Goal: Information Seeking & Learning: Check status

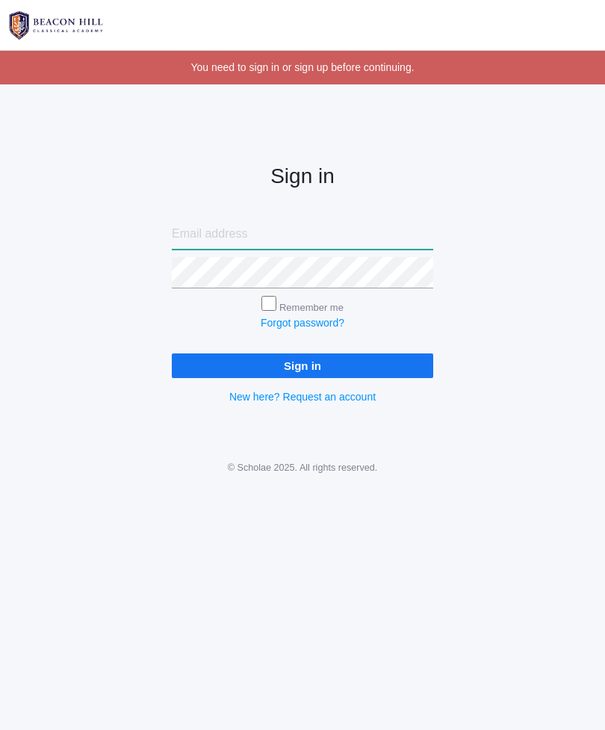
click at [309, 226] on input "email" at bounding box center [303, 233] width 262 height 31
type input "oceguera.andrea@yahoo.com"
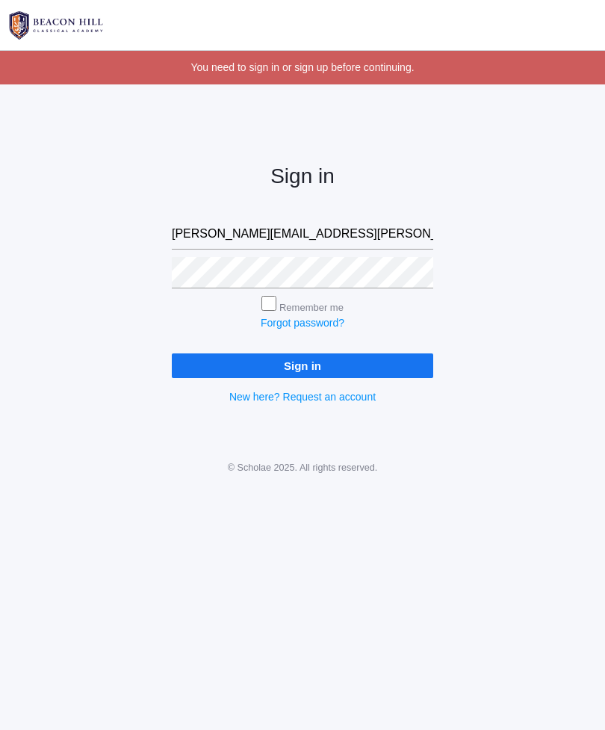
click at [303, 364] on input "Sign in" at bounding box center [303, 365] width 262 height 25
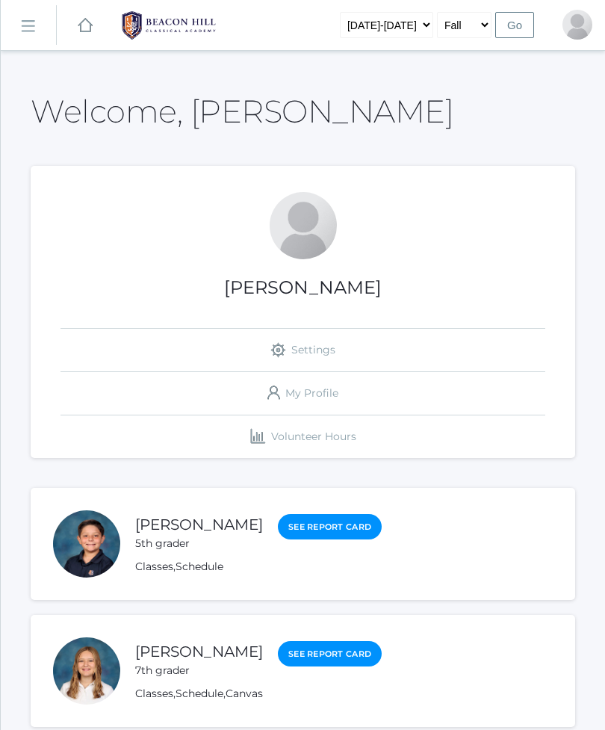
scroll to position [192, 0]
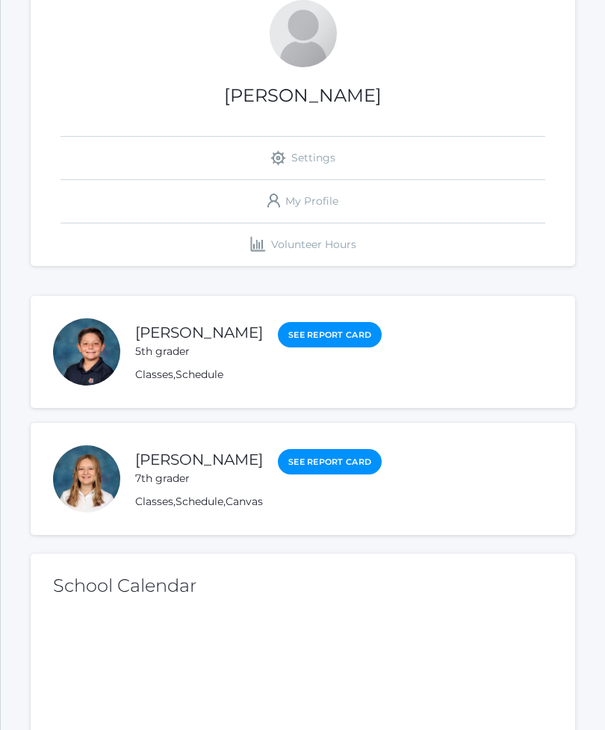
click at [176, 335] on link "[PERSON_NAME]" at bounding box center [199, 333] width 128 height 18
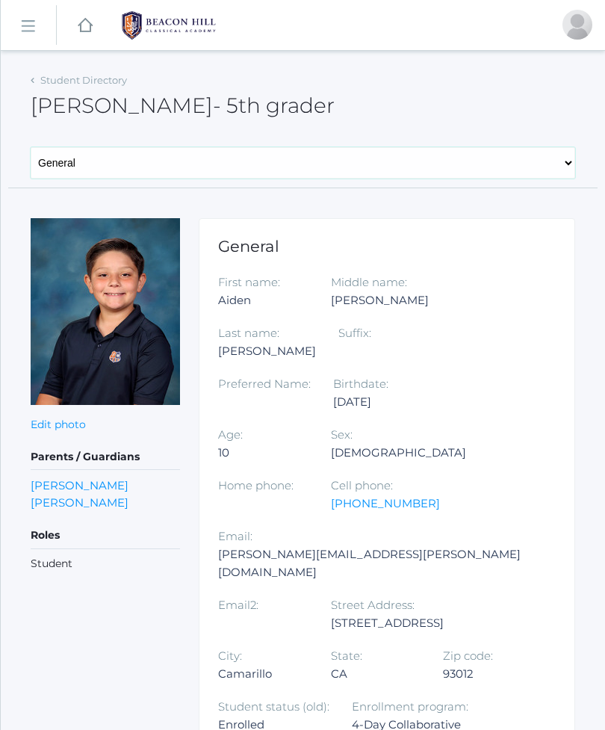
click at [552, 163] on select "General Family Lesson Plans Attendance Contacts Classes Schedule Grades Medical" at bounding box center [303, 162] width 545 height 31
select select "/students/3557/lesson-plans"
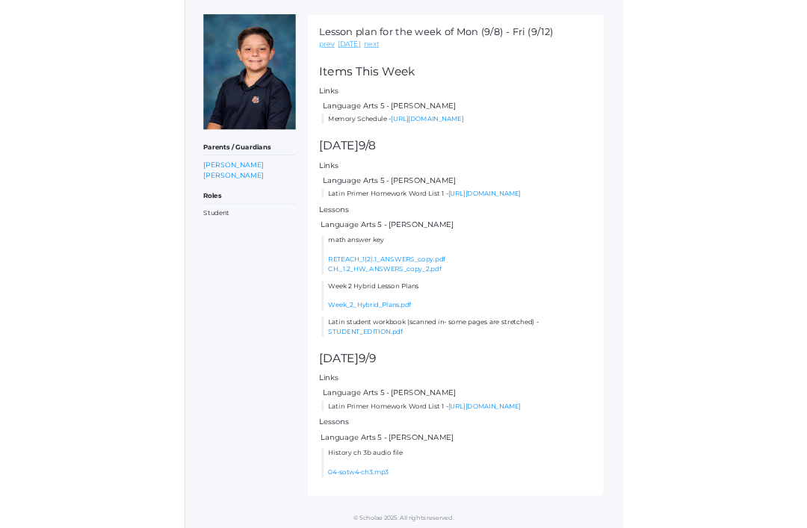
scroll to position [522, 0]
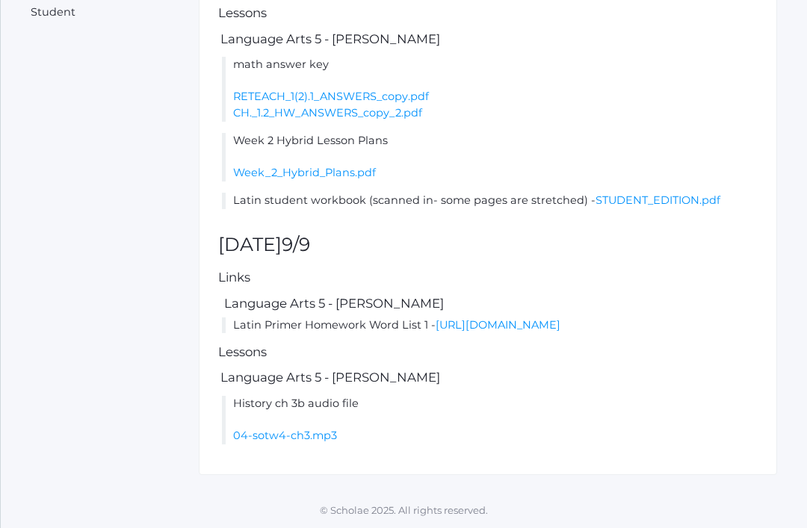
click at [560, 332] on link "https://drive.google.com/file/d/1LBRL6UTiZUmWtbnCQhumLXH0NJC3bk05/view?usp=shar…" at bounding box center [498, 324] width 125 height 13
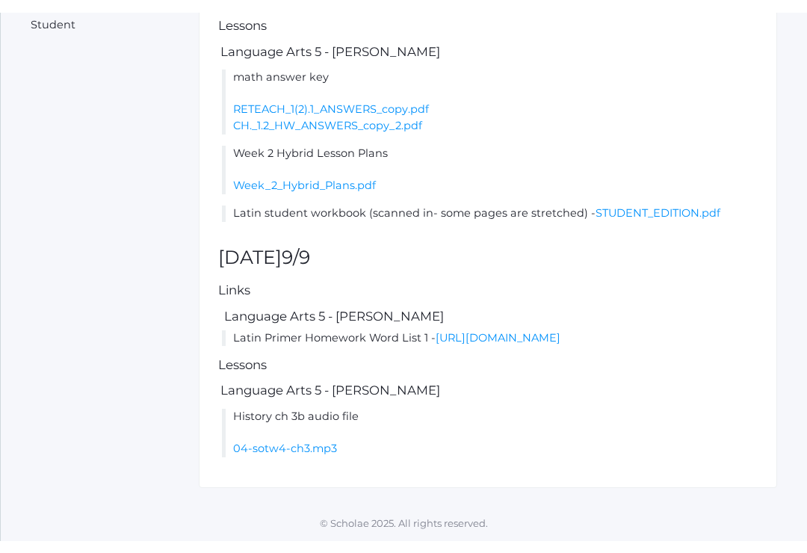
scroll to position [545, 0]
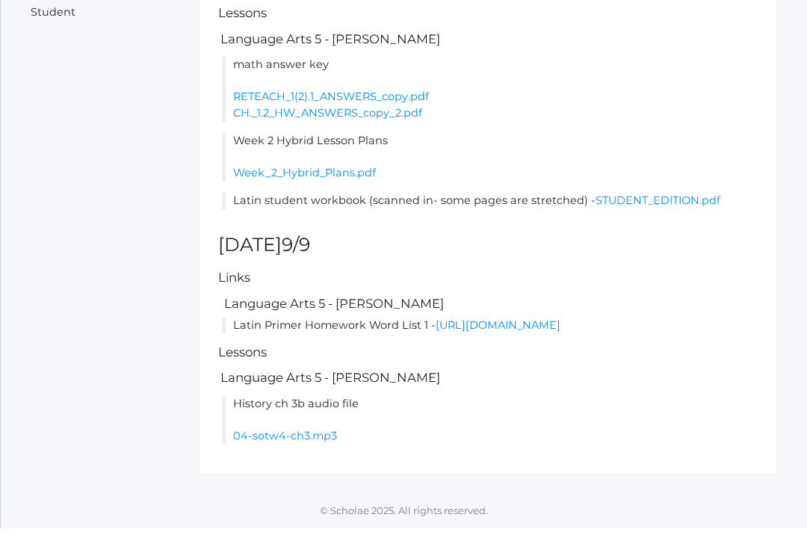
click at [511, 343] on link "https://drive.google.com/file/d/1LBRL6UTiZUmWtbnCQhumLXH0NJC3bk05/view?usp=shar…" at bounding box center [498, 349] width 125 height 13
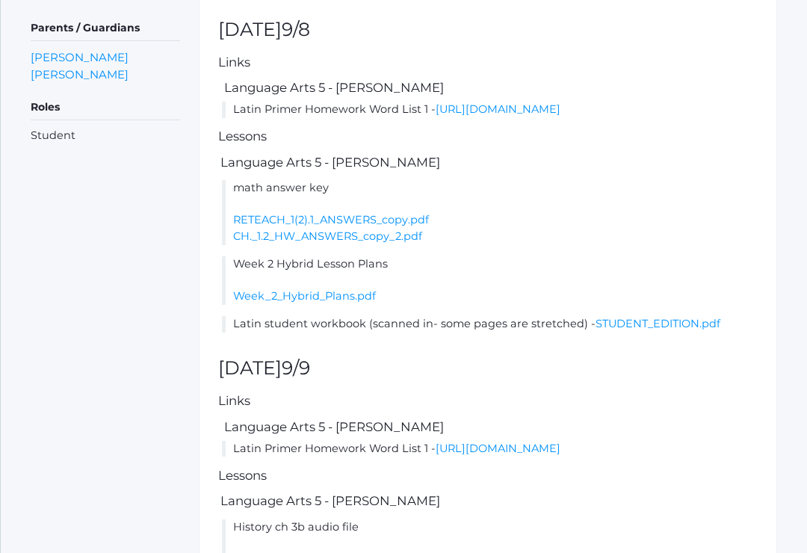
scroll to position [395, 0]
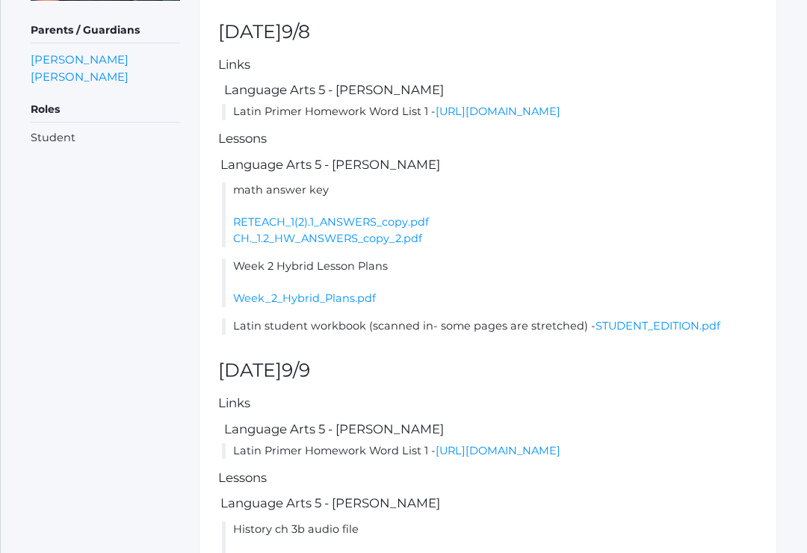
click at [560, 118] on link "https://drive.google.com/file/d/1LBRL6UTiZUmWtbnCQhumLXH0NJC3bk05/view?usp=shar…" at bounding box center [498, 111] width 125 height 13
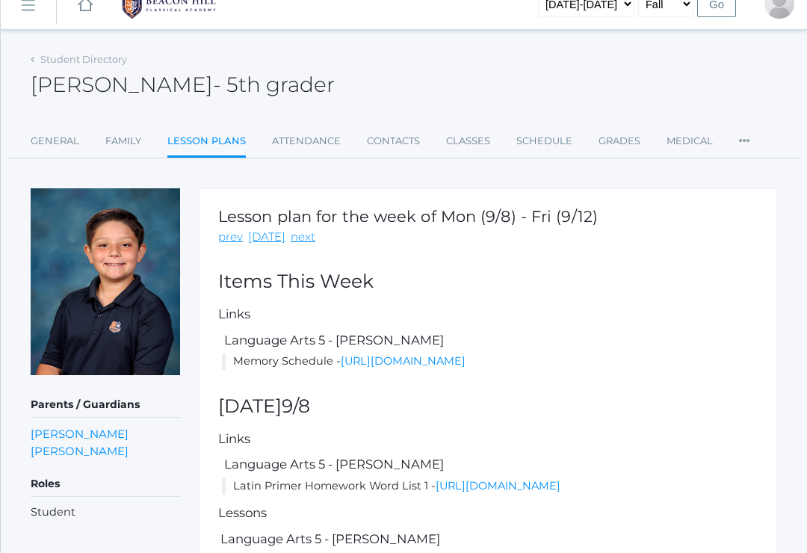
scroll to position [25, 0]
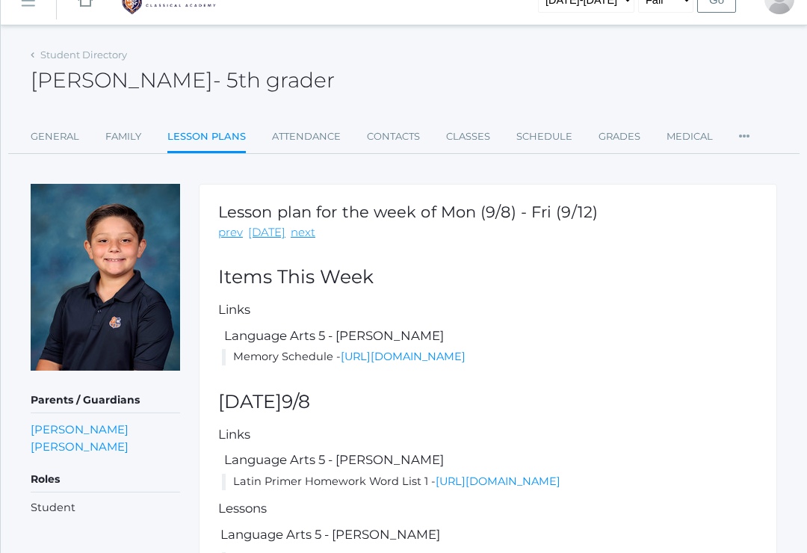
click at [465, 363] on link "https://docs.google.com/document/d/1s2aTF5vph_M_K3_useLkPblsJ5uytcUz/edit?usp=s…" at bounding box center [403, 356] width 125 height 13
click at [123, 145] on link "Family" at bounding box center [123, 138] width 36 height 30
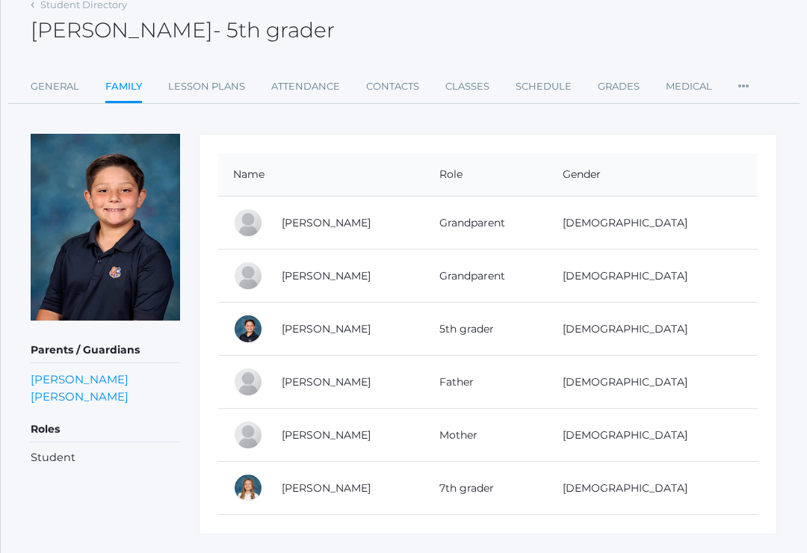
scroll to position [85, 0]
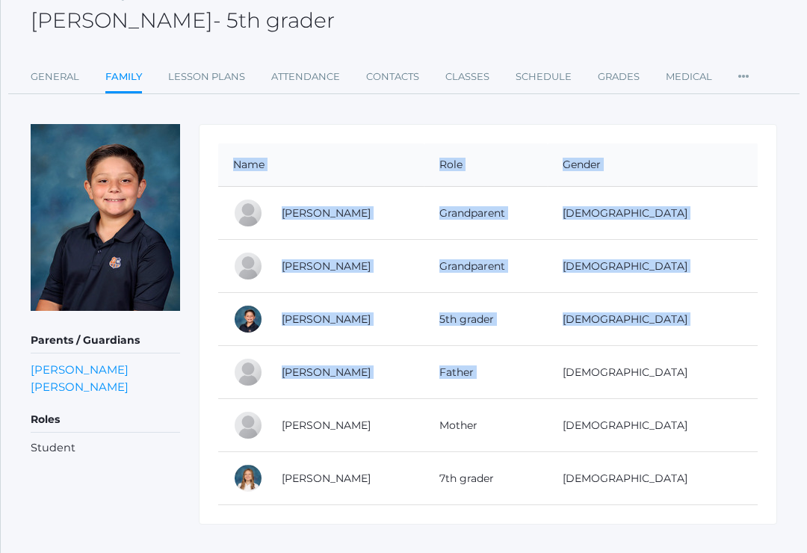
click at [709, 355] on div "Student Directory Aiden Oceguera - 5th grader Aiden Oceguera 5th grader General…" at bounding box center [404, 254] width 806 height 540
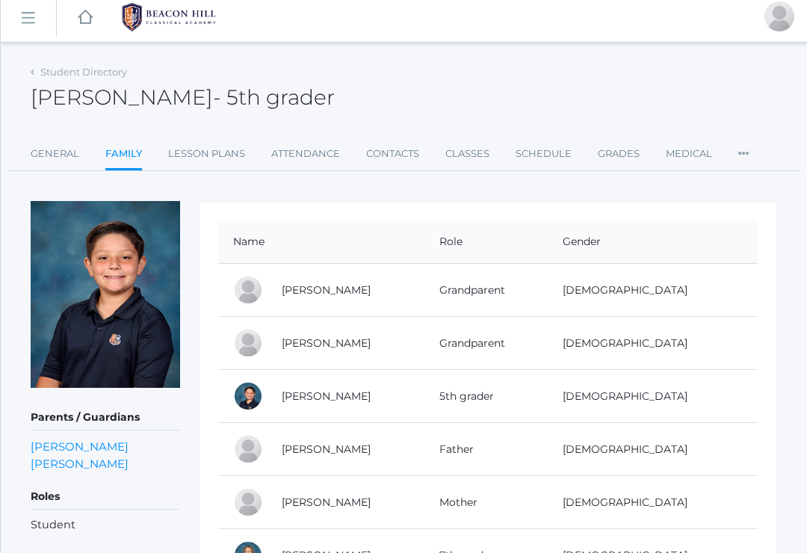
scroll to position [0, 0]
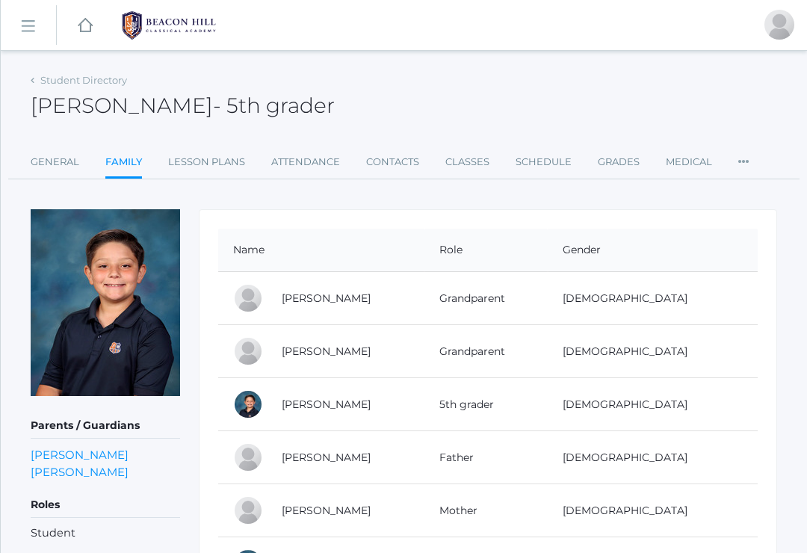
click at [206, 167] on link "Lesson Plans" at bounding box center [206, 162] width 77 height 30
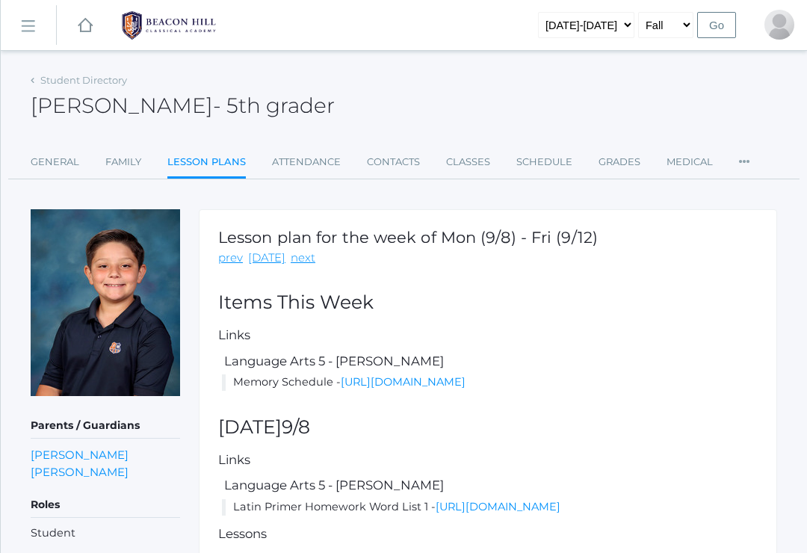
click at [708, 161] on link "Medical" at bounding box center [689, 162] width 46 height 30
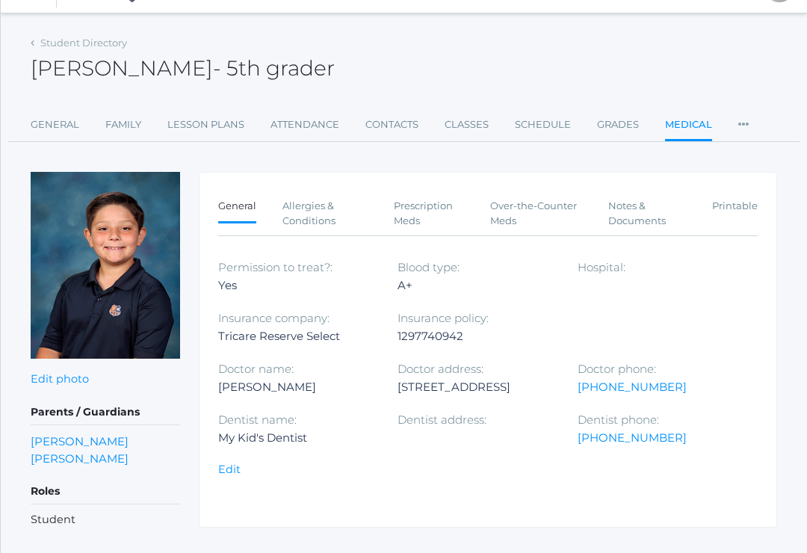
scroll to position [37, 0]
click at [614, 134] on link "Grades" at bounding box center [618, 125] width 42 height 30
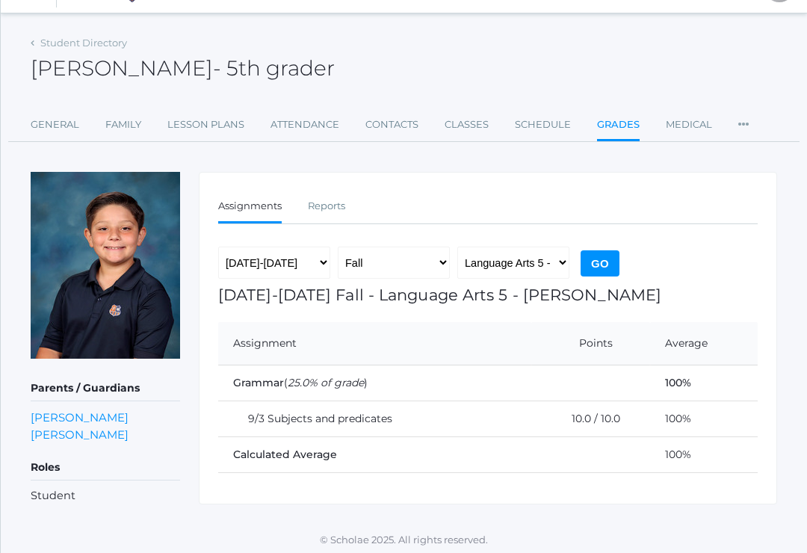
scroll to position [14, 0]
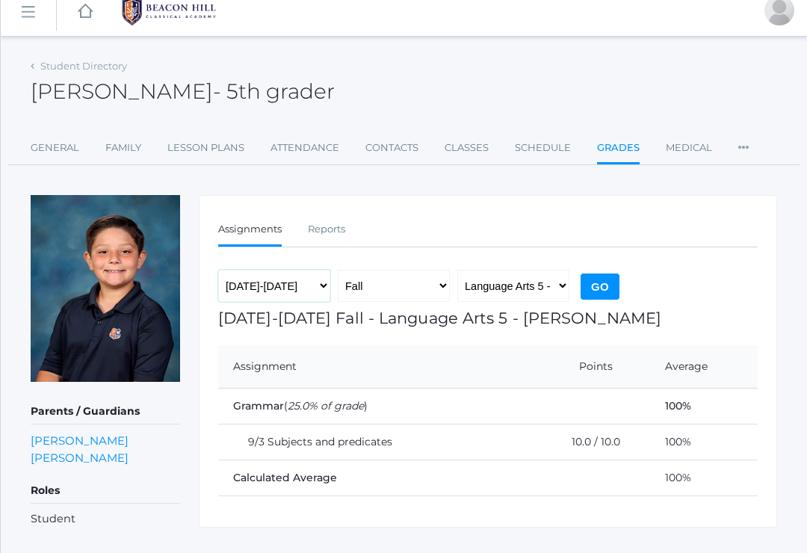
click at [321, 283] on select "2019-2020 2020-2021 2021-2022 2022-2023 2023-2024 2024-2025 2025-2026" at bounding box center [274, 286] width 112 height 33
click at [284, 286] on select "2019-2020 2020-2021 2021-2022 2022-2023 2023-2024 2024-2025 2025-2026" at bounding box center [274, 286] width 112 height 33
select select "[DATE]-[DATE]"
click at [430, 290] on select "Fall Spring" at bounding box center [394, 286] width 112 height 33
select select "2"
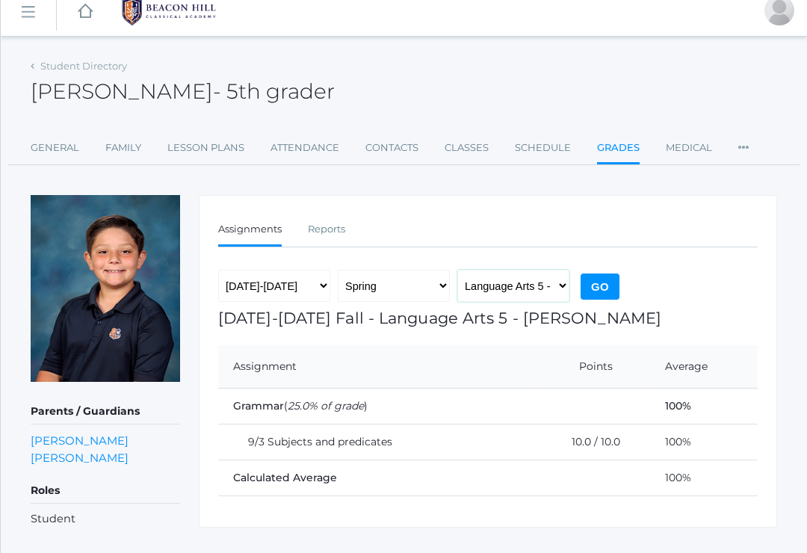
click at [550, 289] on select "Language Arts 5 - Salazar Latin 5 - Salazar Mathematics 5 - Salazar Science 5 -…" at bounding box center [513, 286] width 112 height 33
click at [607, 291] on input "Go" at bounding box center [600, 286] width 39 height 26
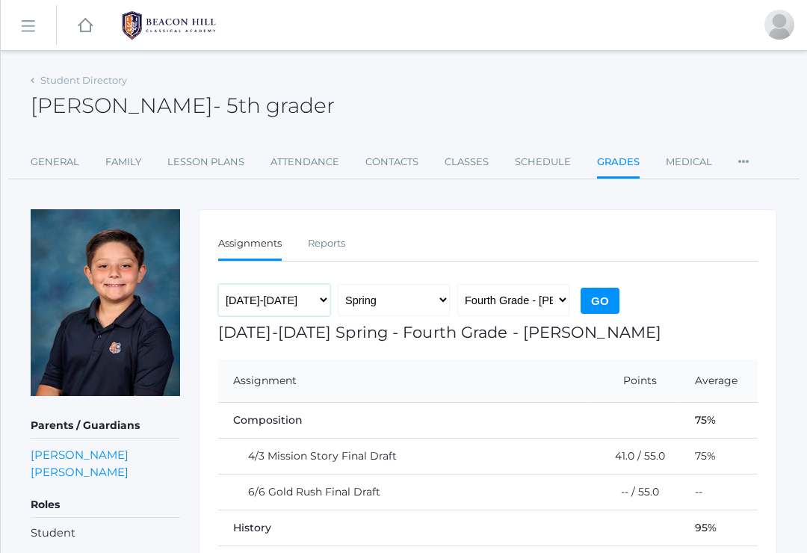
click at [309, 298] on select "[DATE]-[DATE] [DATE]-[DATE] [DATE]-[DATE] [DATE]-[DATE] [DATE]-[DATE] [DATE]-[D…" at bounding box center [274, 300] width 112 height 33
select select "[DATE]-[DATE]"
click at [428, 297] on select "Fall Spring" at bounding box center [394, 300] width 112 height 33
click at [556, 304] on select "Fourth Grade - Ewing" at bounding box center [513, 300] width 112 height 33
click at [607, 309] on input "Go" at bounding box center [600, 301] width 39 height 26
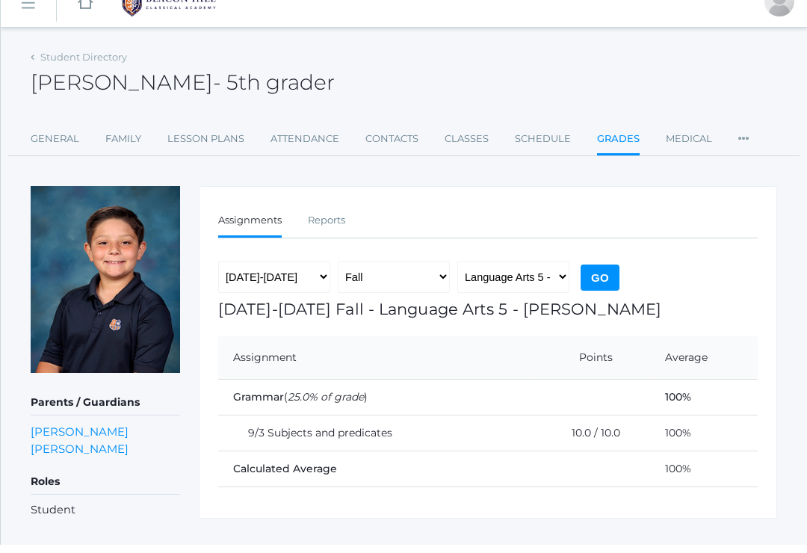
scroll to position [14, 0]
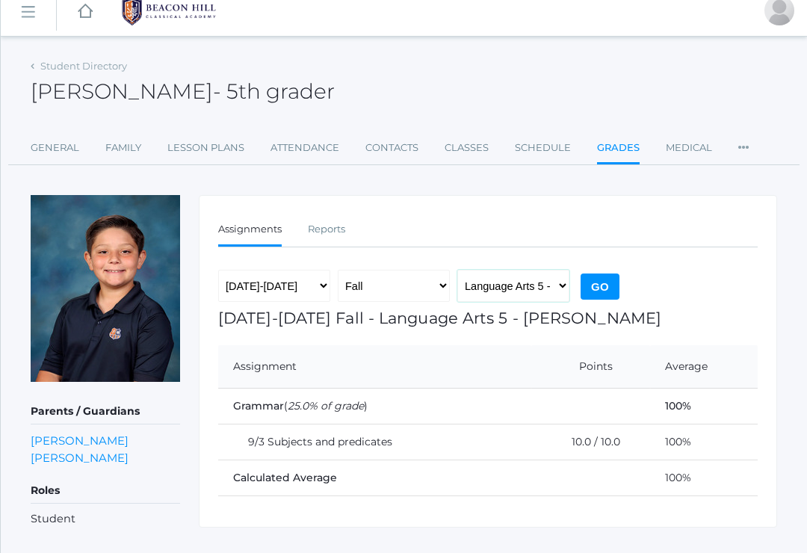
click at [557, 283] on select "Language Arts 5 - [PERSON_NAME] Latin 5 - [PERSON_NAME] Mathematics 5 - [PERSON…" at bounding box center [513, 286] width 112 height 33
click at [534, 282] on select "Language Arts 5 - [PERSON_NAME] Latin 5 - [PERSON_NAME] Mathematics 5 - [PERSON…" at bounding box center [513, 286] width 112 height 33
select select "1967"
click at [229, 150] on link "Lesson Plans" at bounding box center [205, 148] width 77 height 30
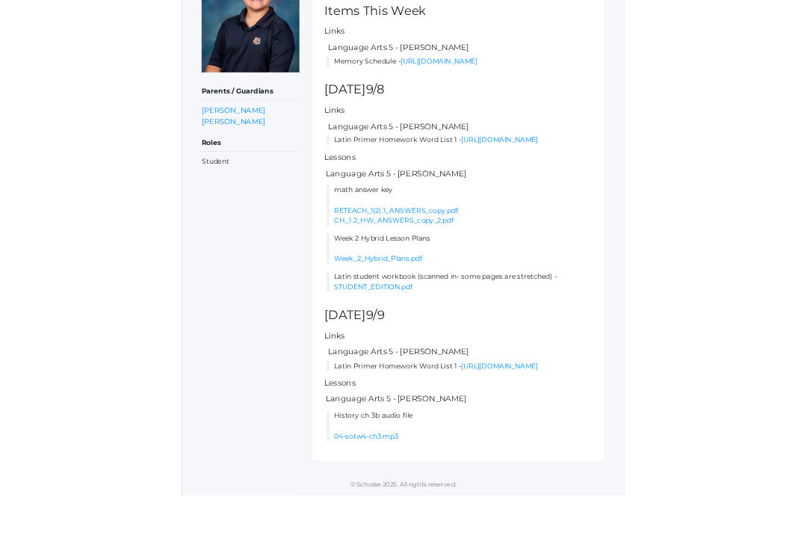
scroll to position [545, 0]
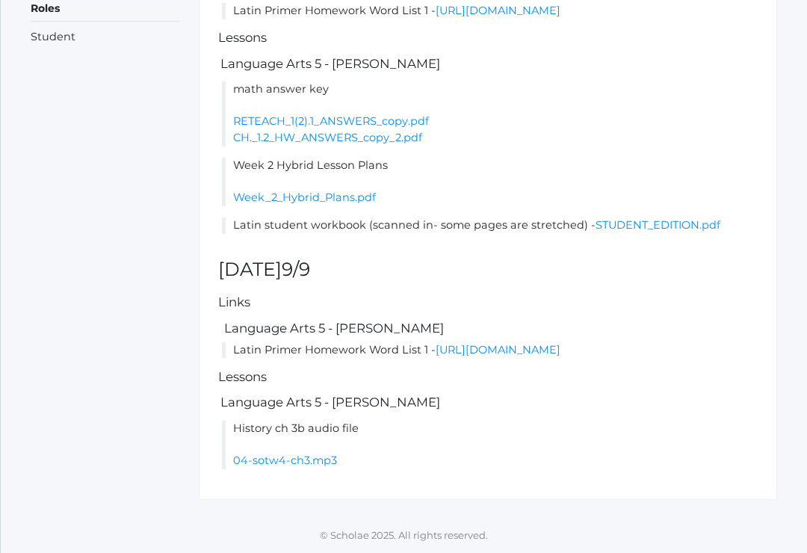
click at [436, 350] on link "https://drive.google.com/file/d/1LBRL6UTiZUmWtbnCQhumLXH0NJC3bk05/view?usp=shar…" at bounding box center [498, 349] width 125 height 13
